Goal: Find specific page/section: Find specific page/section

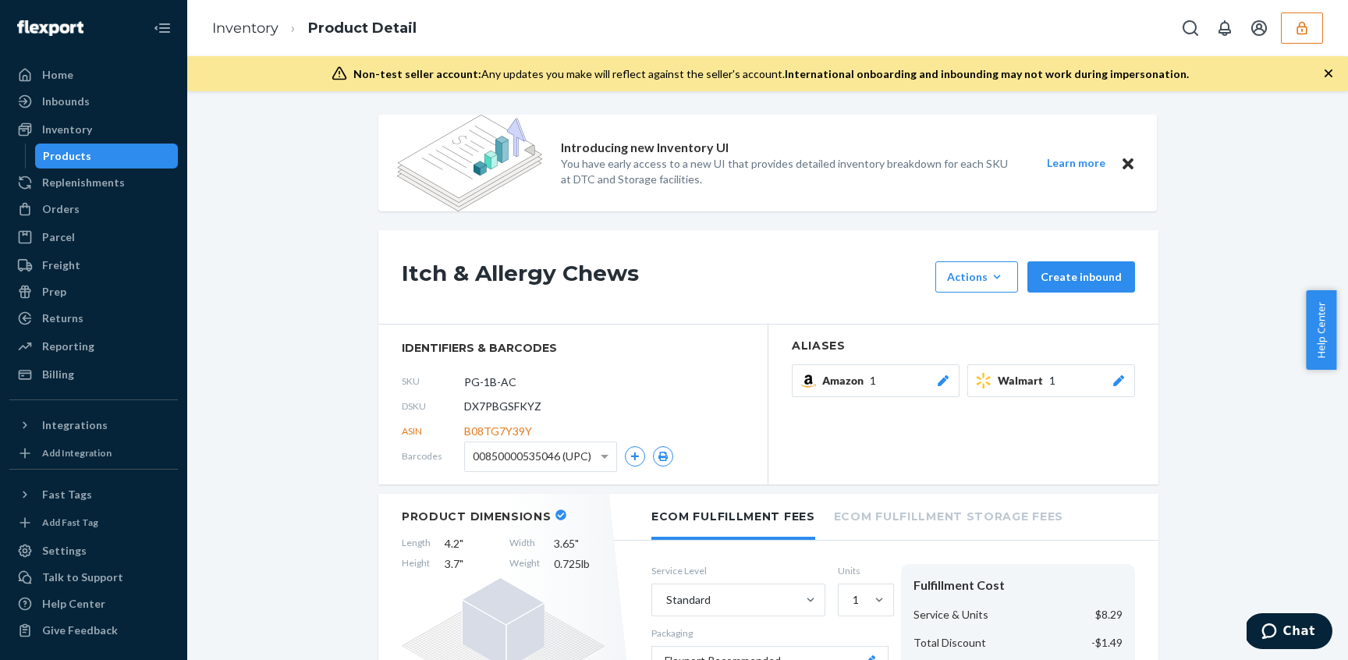
scroll to position [1546, 0]
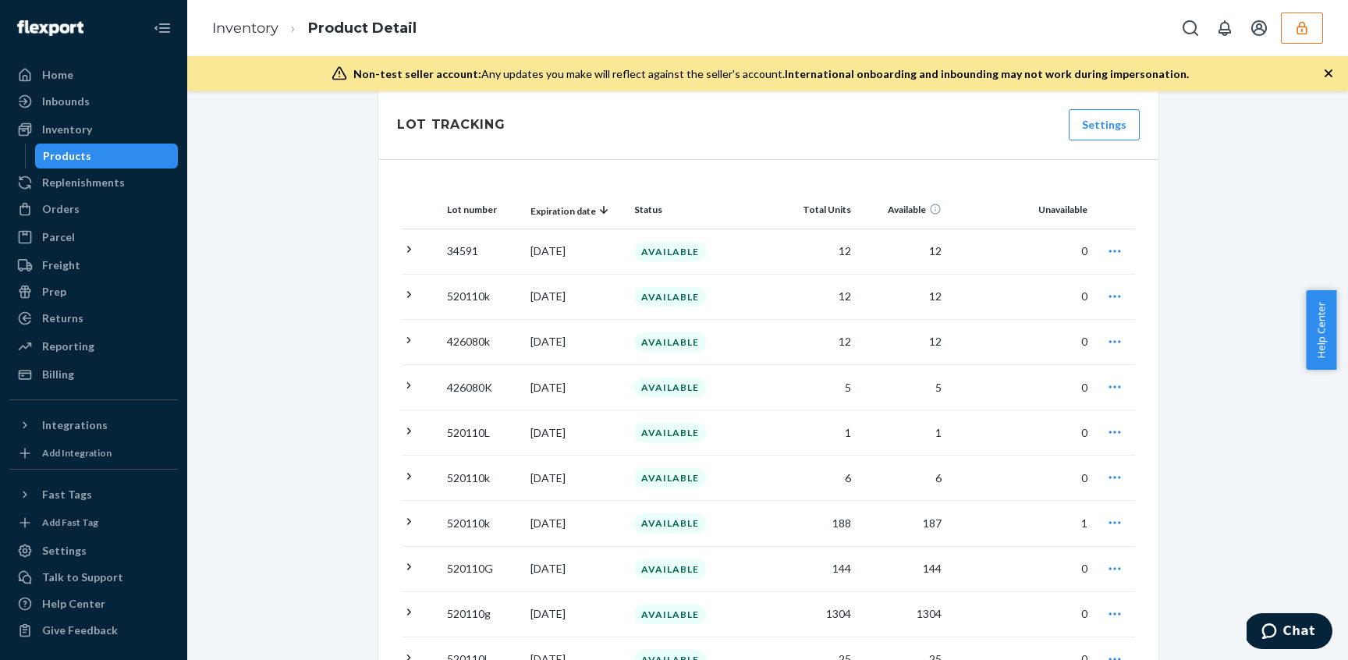
click at [1291, 30] on button "button" at bounding box center [1302, 27] width 42 height 31
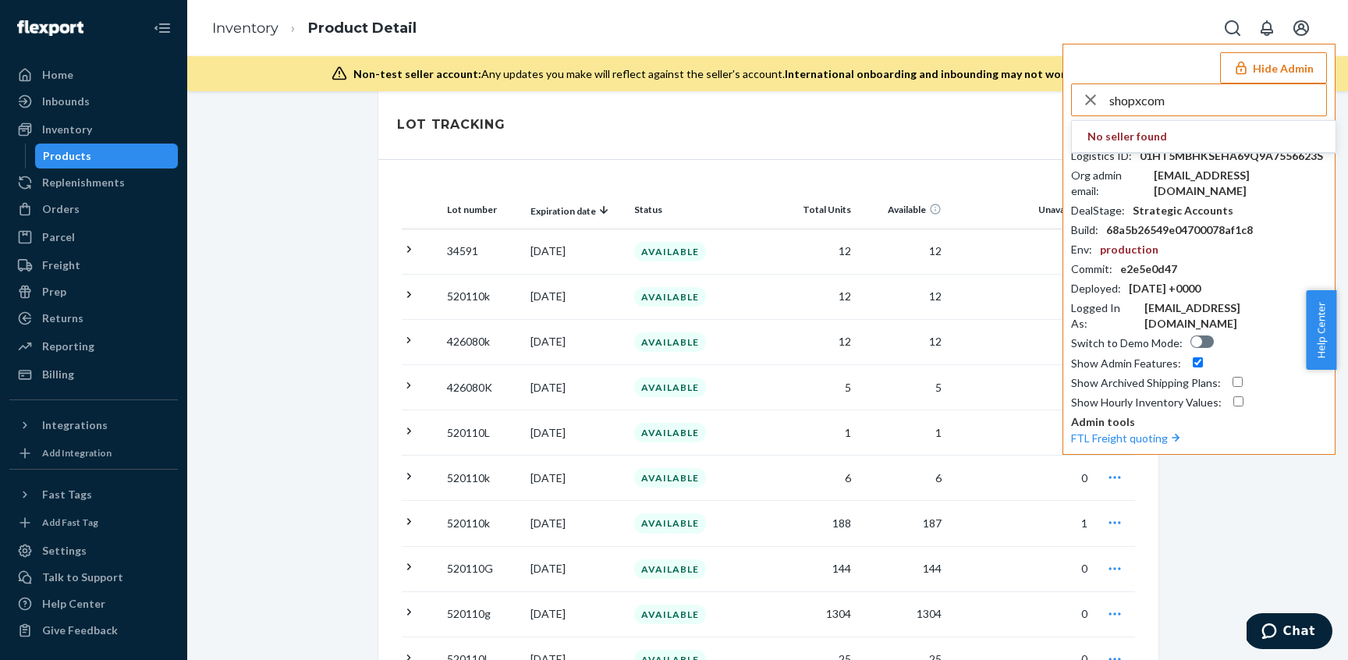
type input "shopxcom"
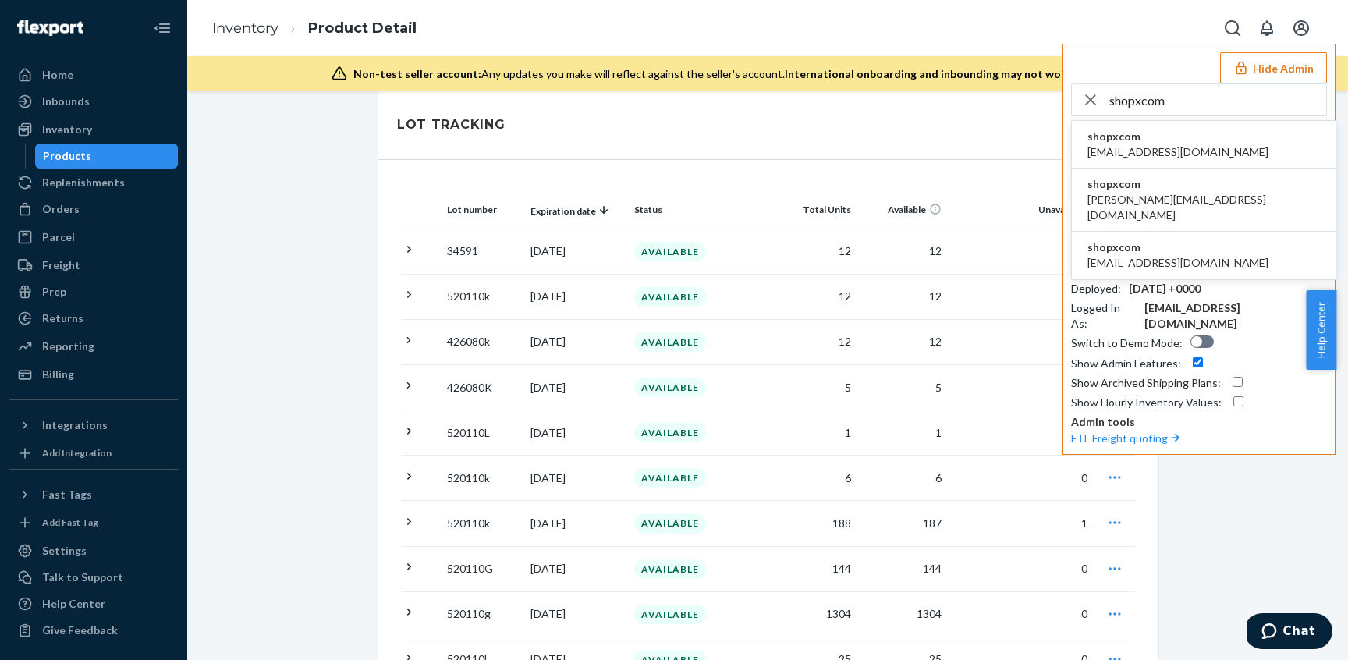
click at [1149, 154] on li "shopxcom [EMAIL_ADDRESS][DOMAIN_NAME]" at bounding box center [1204, 145] width 264 height 48
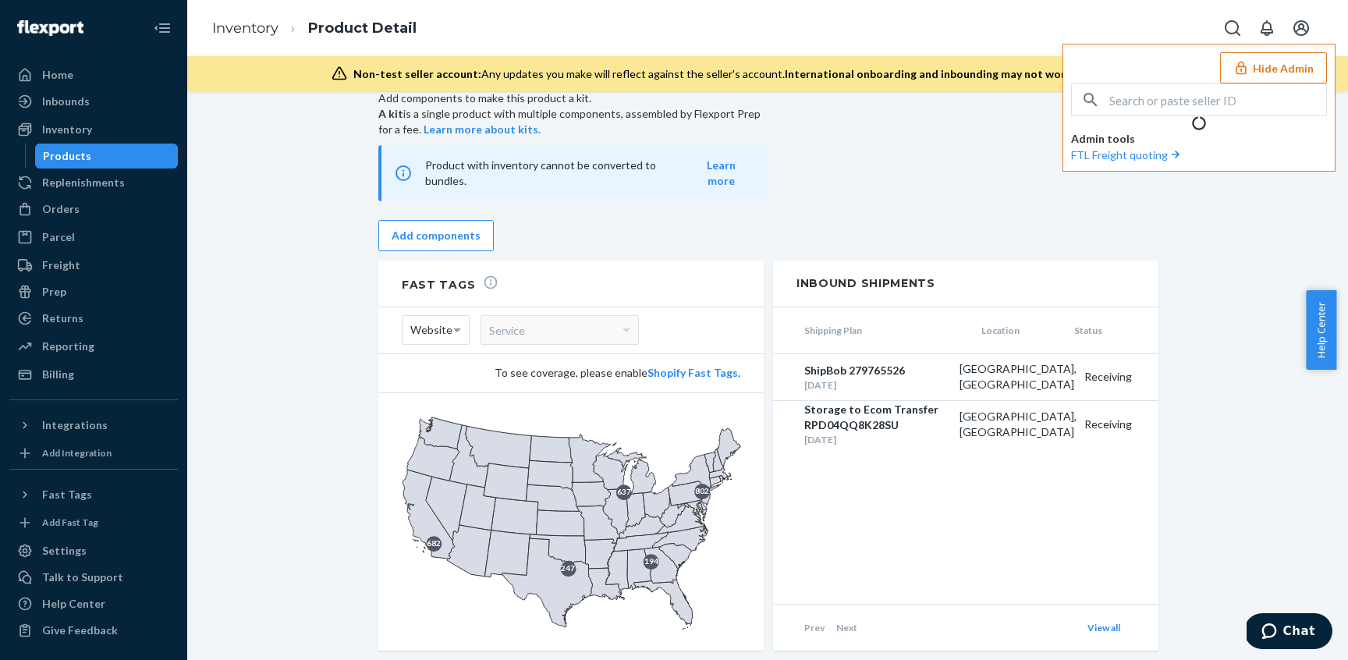
scroll to position [1258, 0]
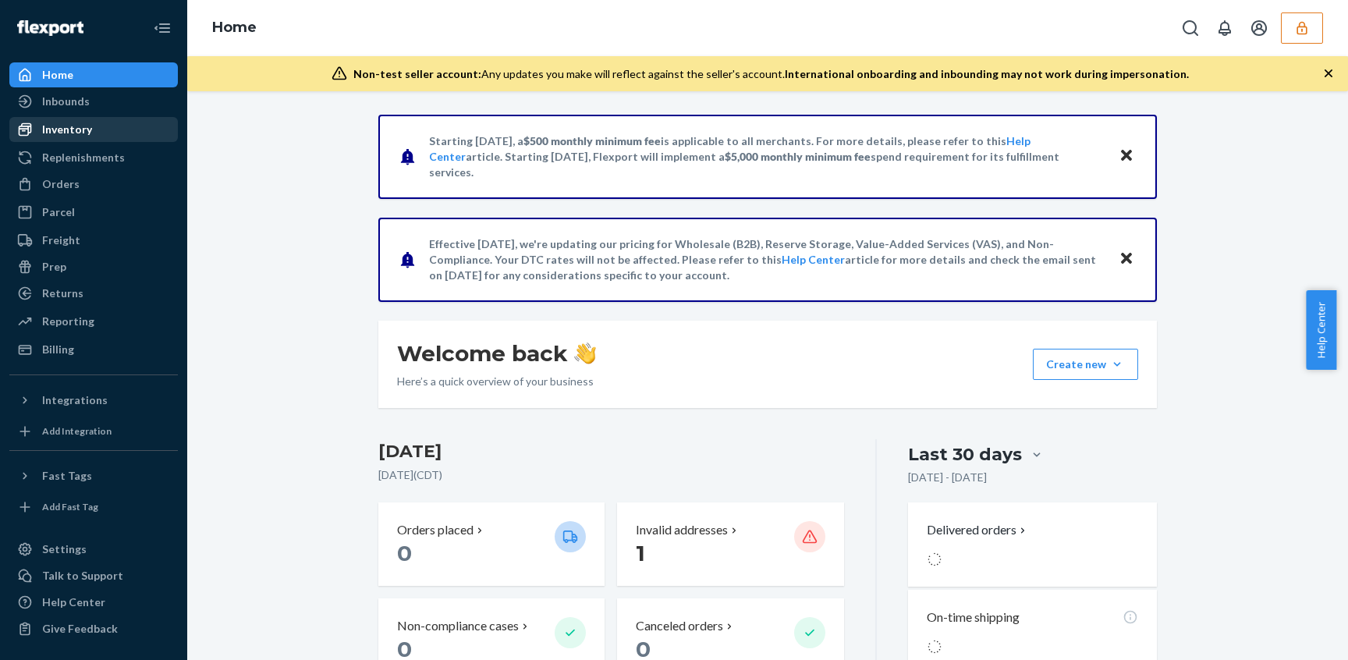
click at [95, 134] on div "Inventory" at bounding box center [93, 130] width 165 height 22
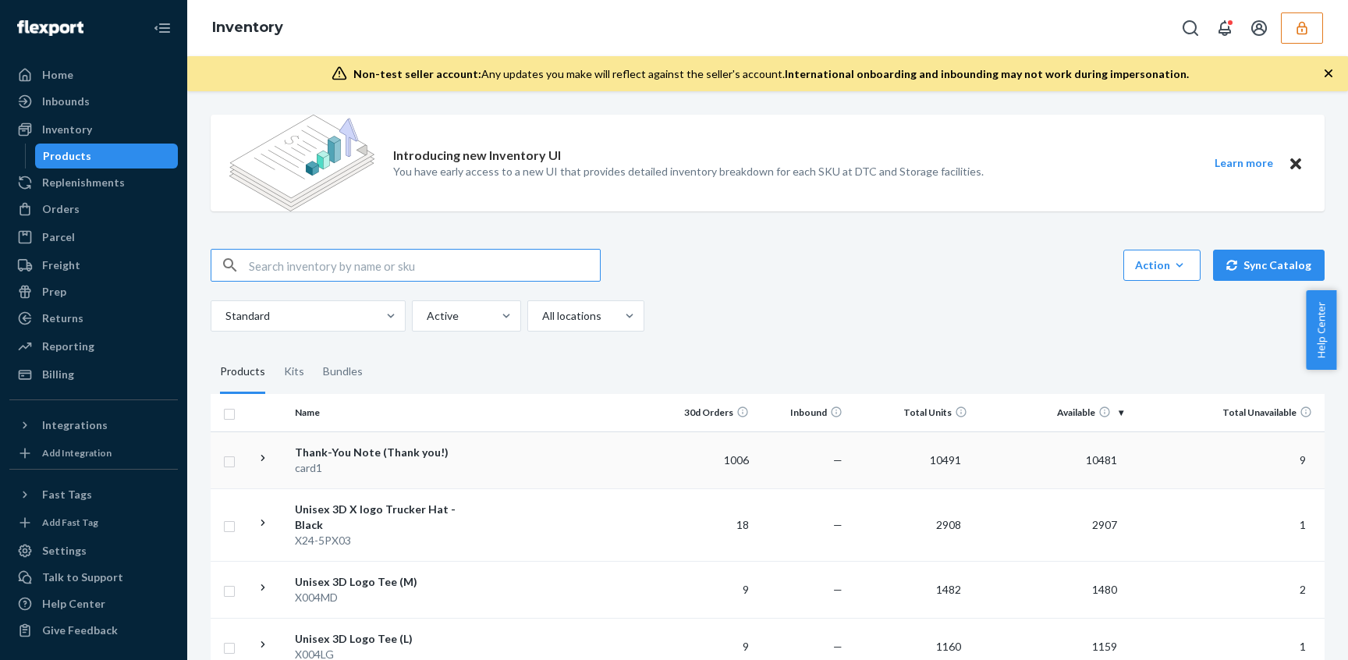
scroll to position [64, 0]
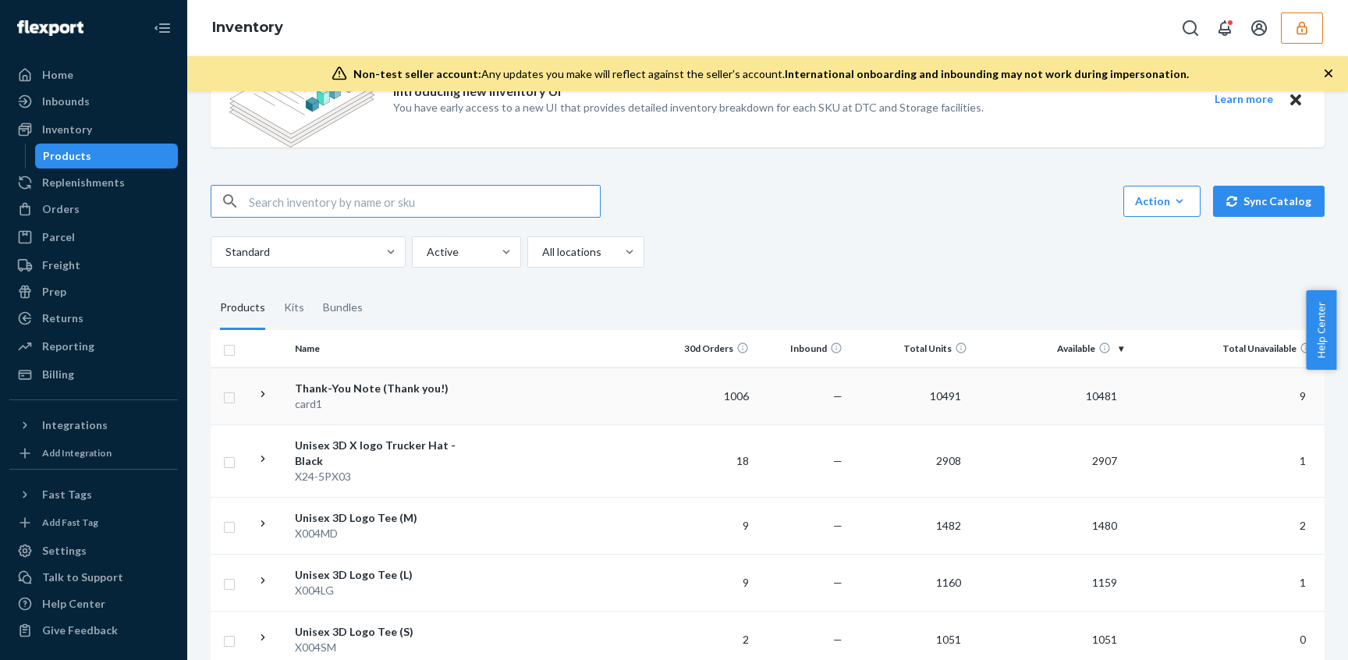
click at [410, 391] on div "Thank-You Note (Thank you!)" at bounding box center [376, 389] width 163 height 16
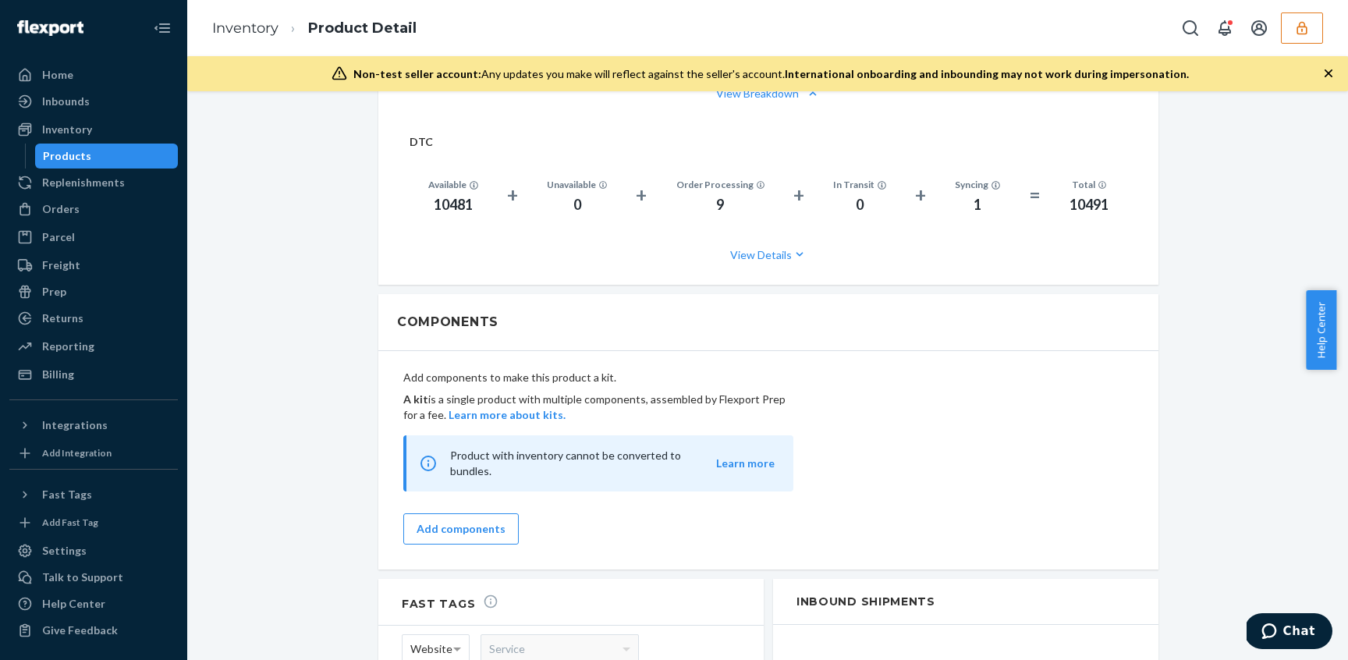
scroll to position [1557, 0]
